Goal: Information Seeking & Learning: Learn about a topic

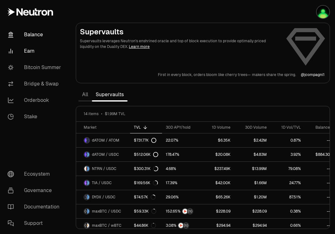
click at [41, 35] on link "Balance" at bounding box center [36, 35] width 66 height 16
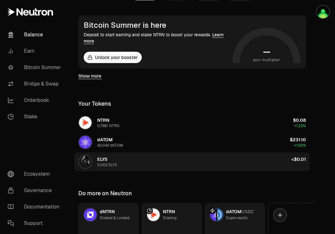
scroll to position [107, 0]
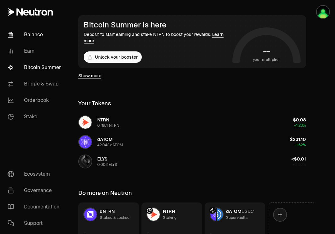
click at [43, 69] on link "Bitcoin Summer" at bounding box center [36, 67] width 66 height 16
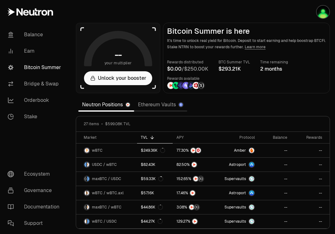
click at [160, 106] on link "Ethereum Vaults" at bounding box center [160, 105] width 53 height 13
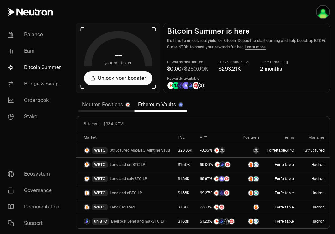
click at [98, 107] on link "Neutron Positions" at bounding box center [106, 105] width 56 height 13
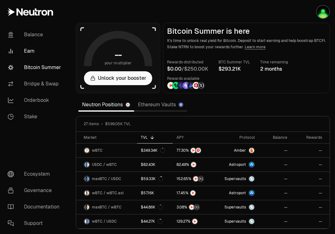
click at [35, 50] on link "Earn" at bounding box center [36, 51] width 66 height 16
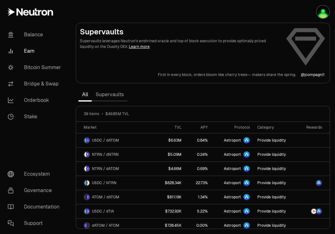
click at [118, 96] on link "Supervaults" at bounding box center [110, 94] width 36 height 13
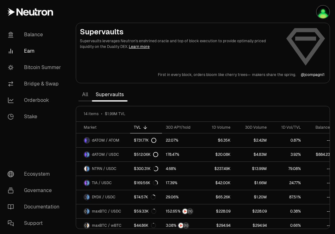
click at [87, 95] on link "All" at bounding box center [85, 94] width 14 height 13
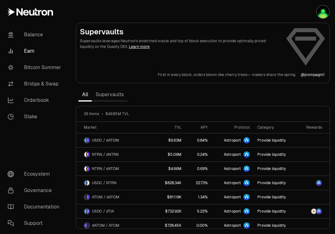
click at [114, 94] on link "Supervaults" at bounding box center [110, 94] width 36 height 13
